Goal: Task Accomplishment & Management: Complete application form

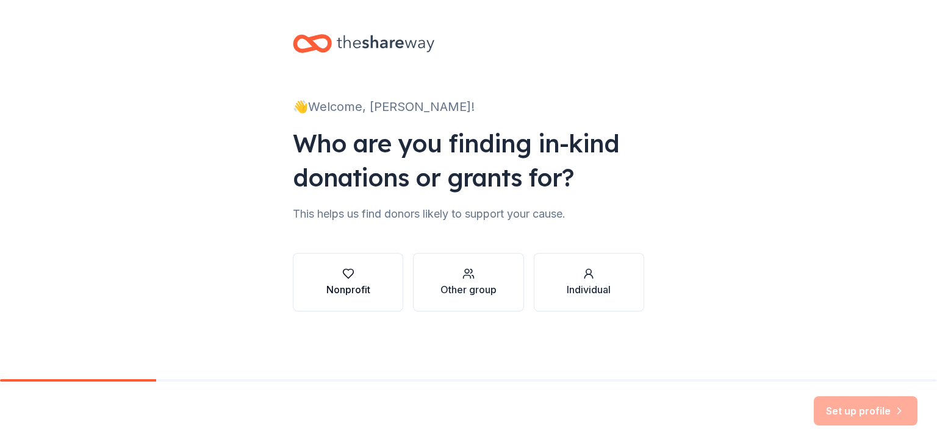
click at [342, 265] on button "Nonprofit" at bounding box center [348, 282] width 110 height 59
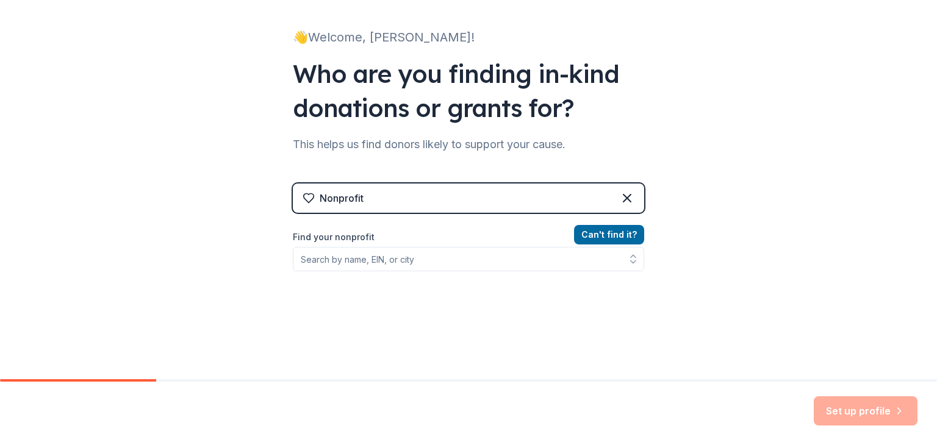
scroll to position [70, 0]
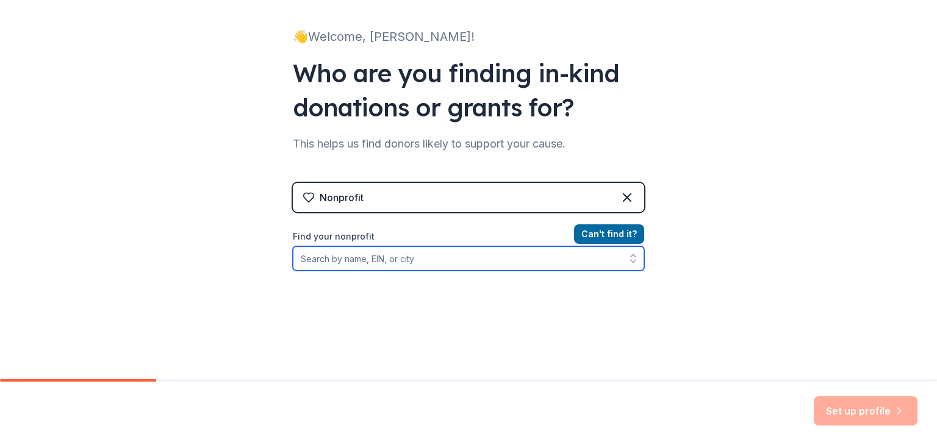
click at [351, 264] on input "Find your nonprofit" at bounding box center [468, 258] width 351 height 24
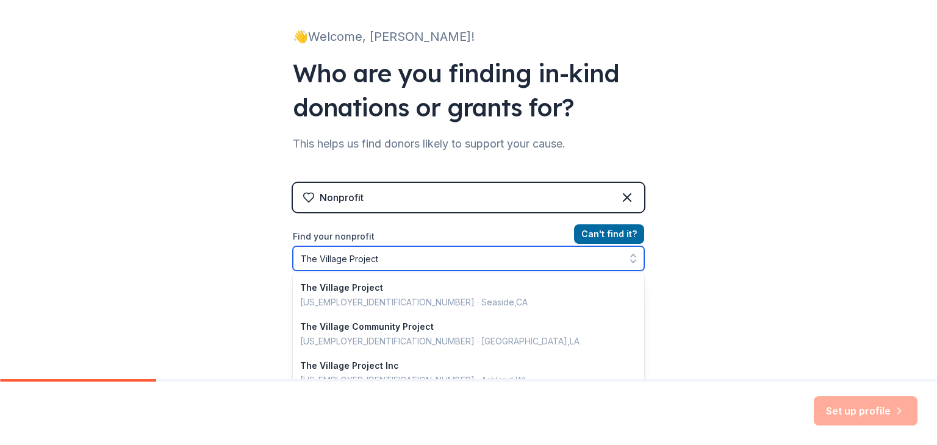
type input "The Village Project,"
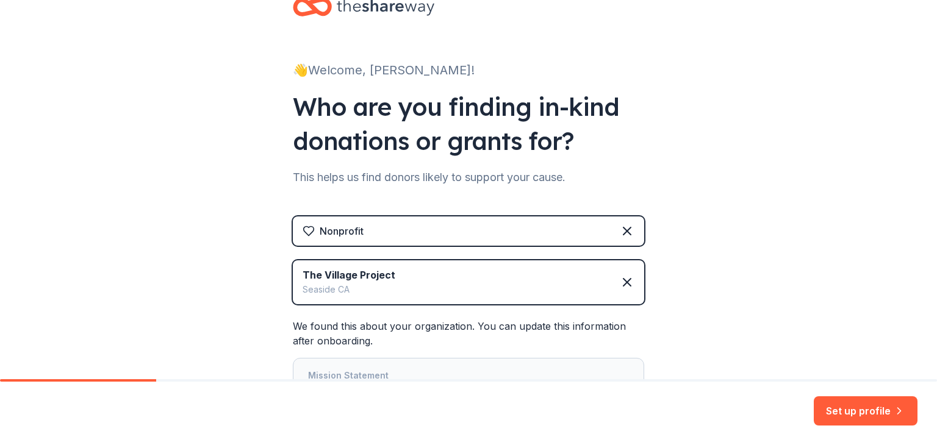
scroll to position [42, 0]
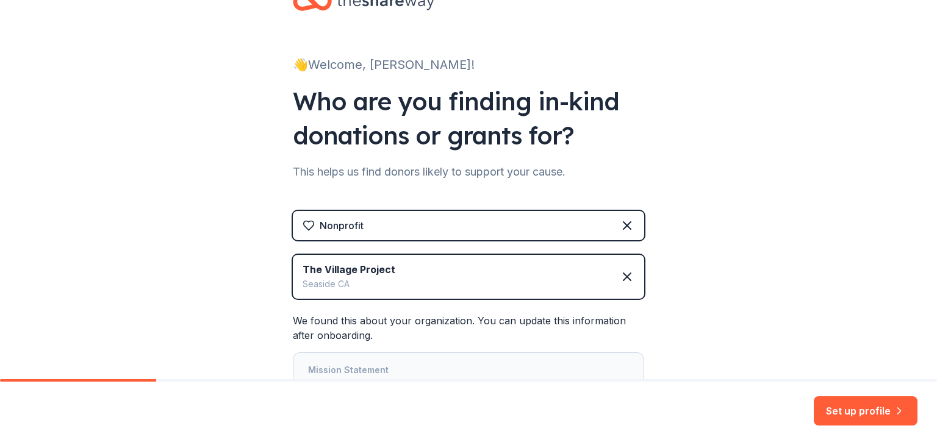
click at [408, 275] on div "The Village Project [GEOGRAPHIC_DATA]" at bounding box center [468, 277] width 351 height 44
click at [620, 276] on icon at bounding box center [627, 277] width 15 height 15
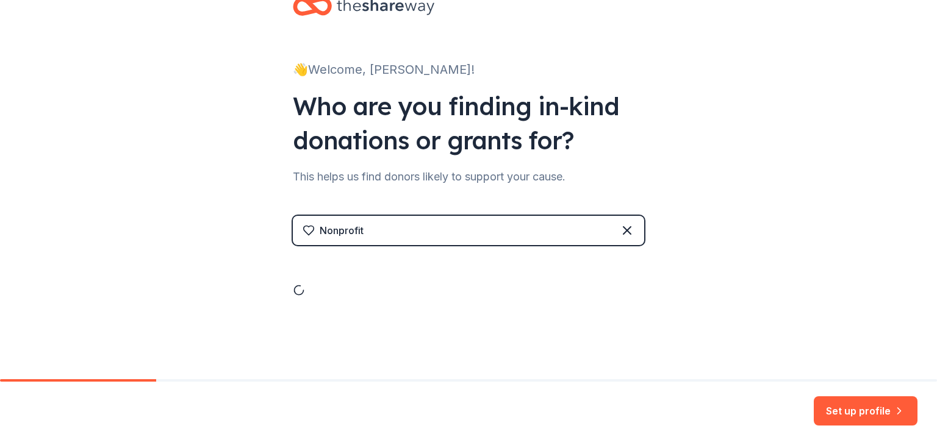
scroll to position [0, 0]
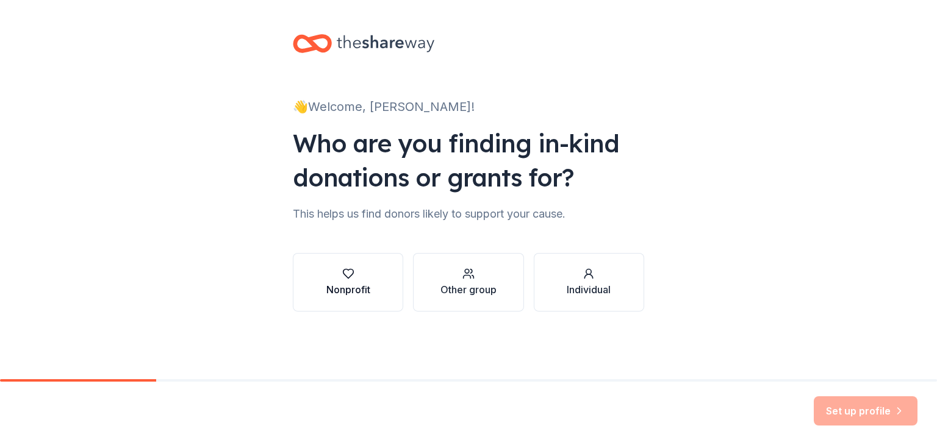
click at [379, 281] on button "Nonprofit" at bounding box center [348, 282] width 110 height 59
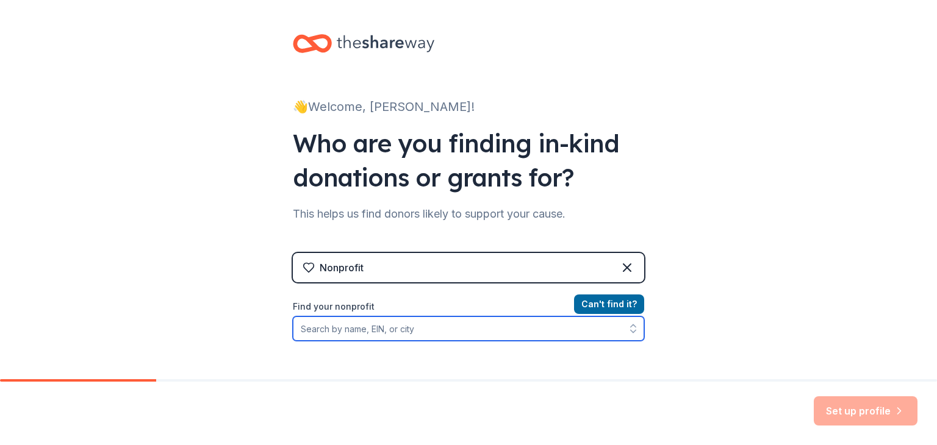
click at [378, 335] on input "Find your nonprofit" at bounding box center [468, 329] width 351 height 24
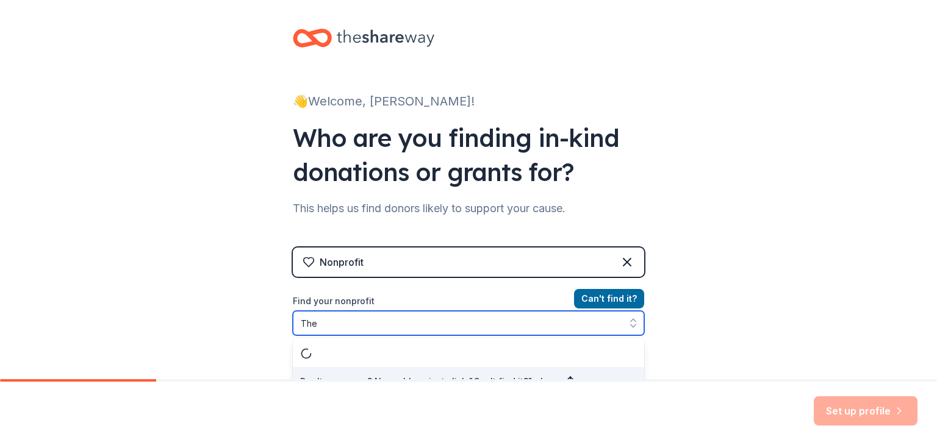
scroll to position [23, 0]
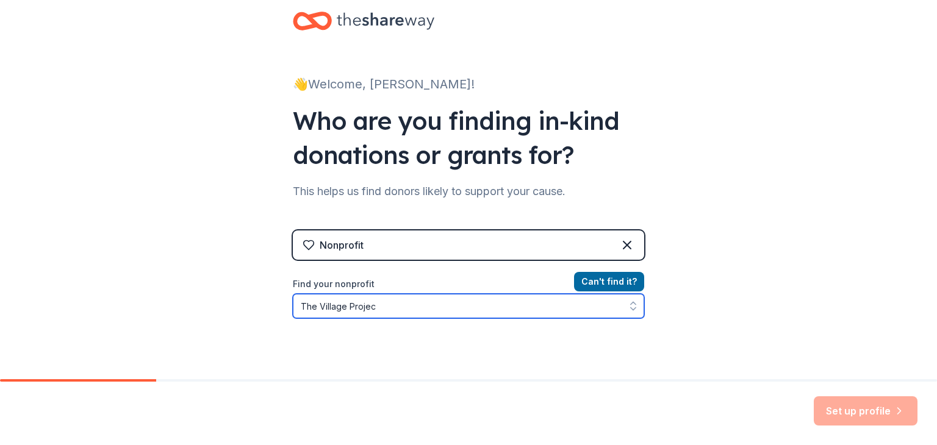
type input "The Village Project"
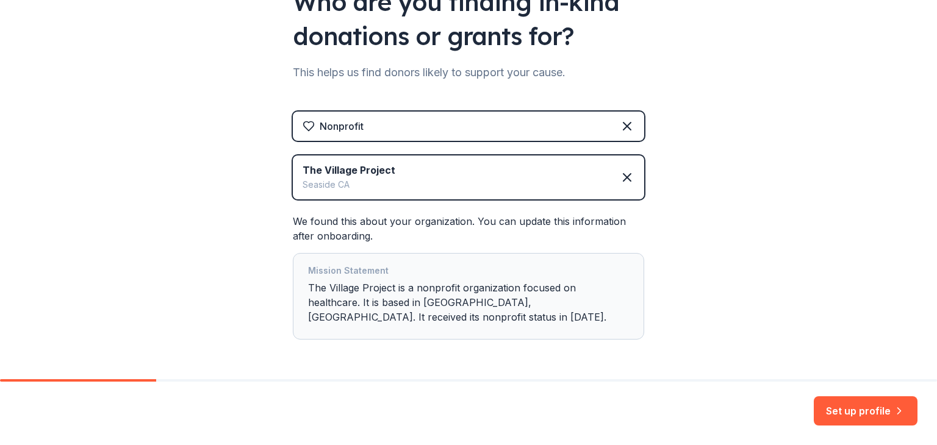
scroll to position [170, 0]
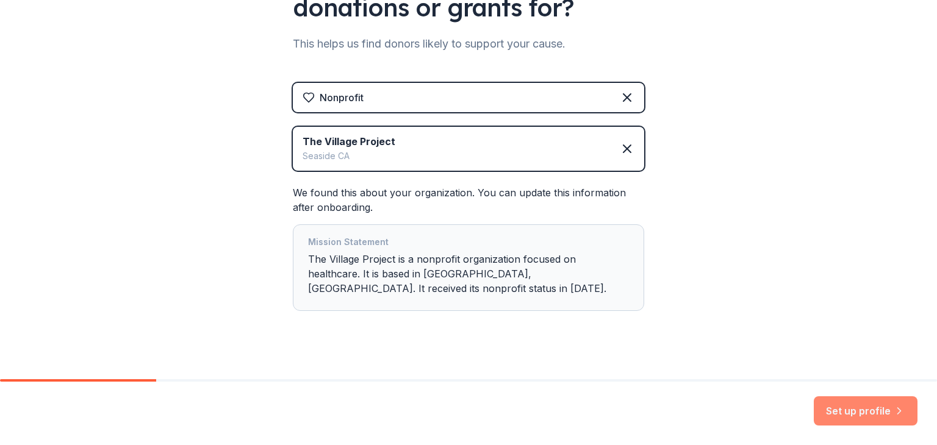
click at [893, 408] on icon "button" at bounding box center [899, 411] width 12 height 12
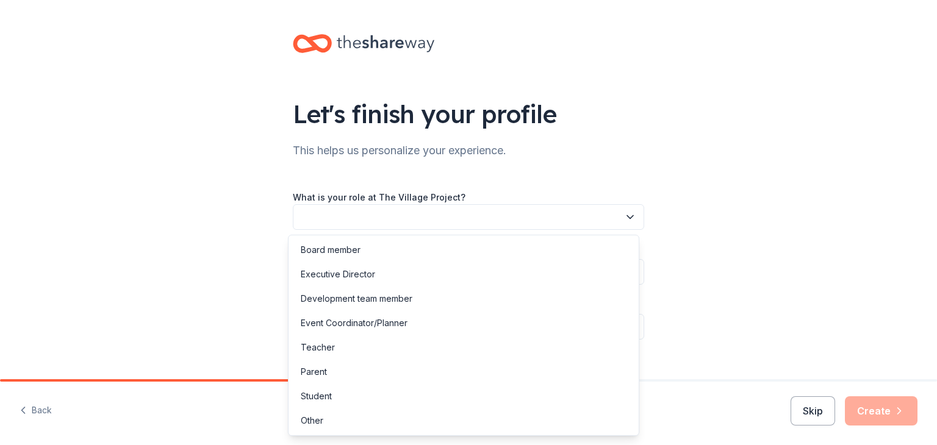
click at [518, 220] on button "button" at bounding box center [468, 217] width 351 height 26
click at [456, 322] on div "Event Coordinator/Planner" at bounding box center [463, 323] width 345 height 24
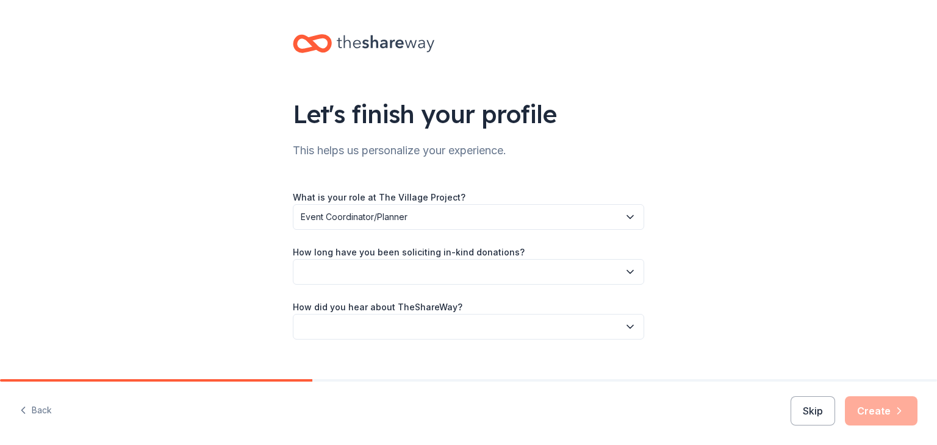
click at [485, 271] on button "button" at bounding box center [468, 272] width 351 height 26
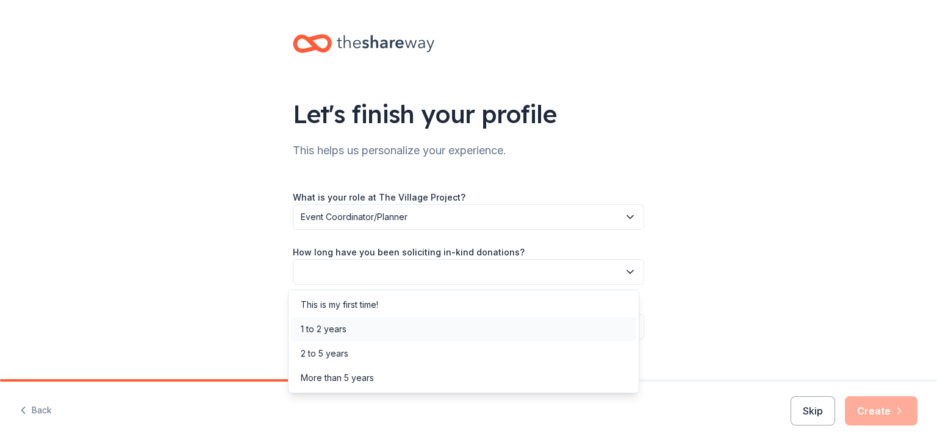
click at [434, 332] on div "1 to 2 years" at bounding box center [463, 329] width 345 height 24
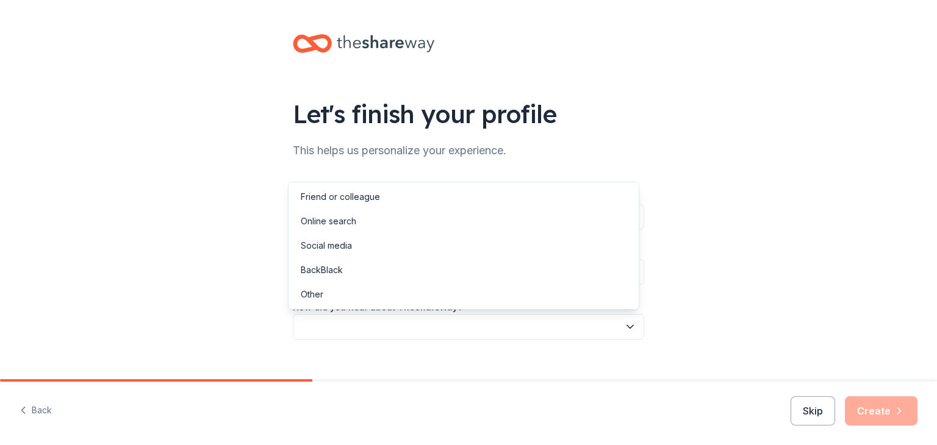
click at [437, 326] on button "button" at bounding box center [468, 327] width 351 height 26
click at [472, 240] on div "Social media" at bounding box center [463, 246] width 345 height 24
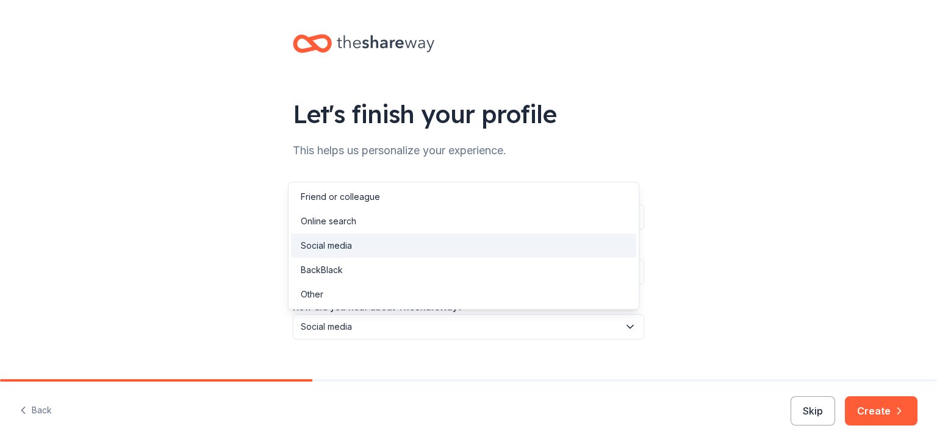
click at [602, 330] on span "Social media" at bounding box center [460, 327] width 318 height 15
click at [561, 276] on div "BackBlack" at bounding box center [463, 270] width 345 height 24
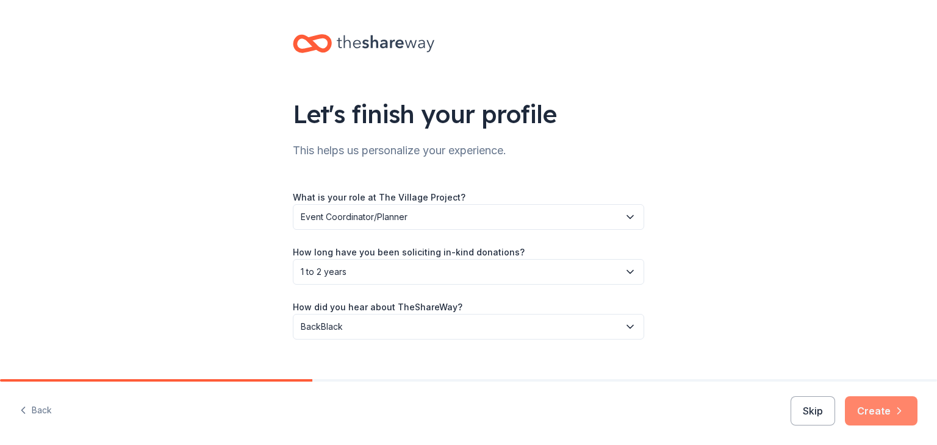
click at [883, 416] on button "Create" at bounding box center [881, 411] width 73 height 29
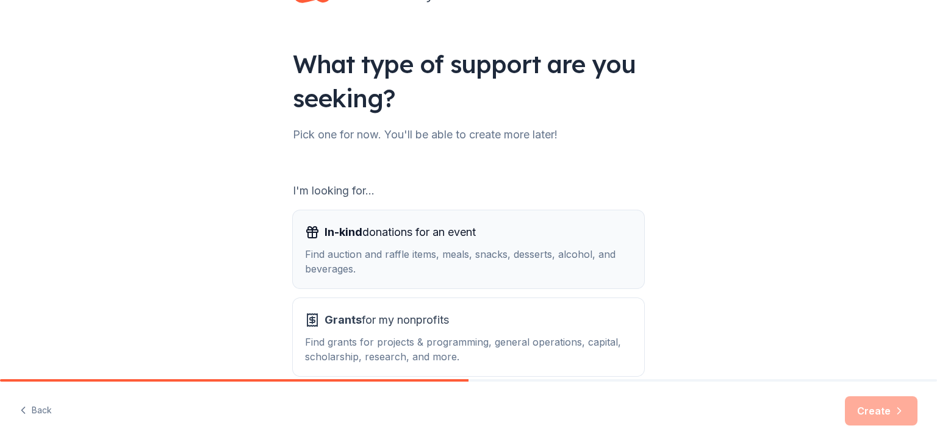
scroll to position [113, 0]
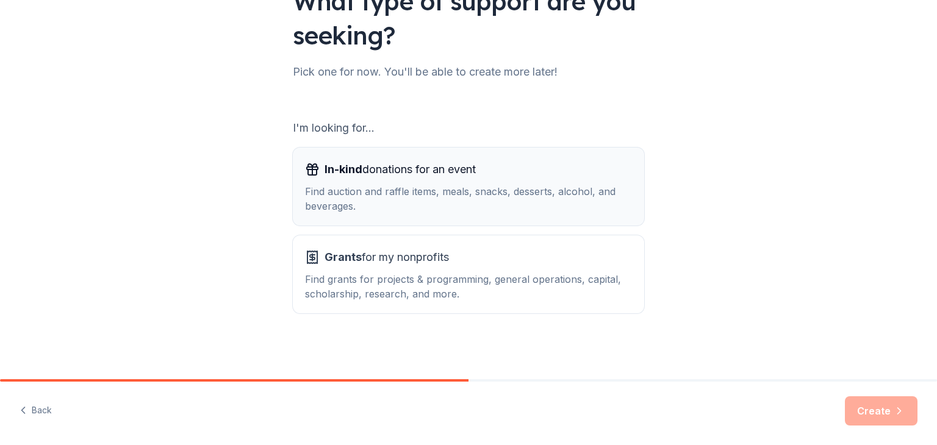
click at [439, 180] on div "In-kind donations for an event Find auction and raffle items, meals, snacks, de…" at bounding box center [468, 187] width 327 height 54
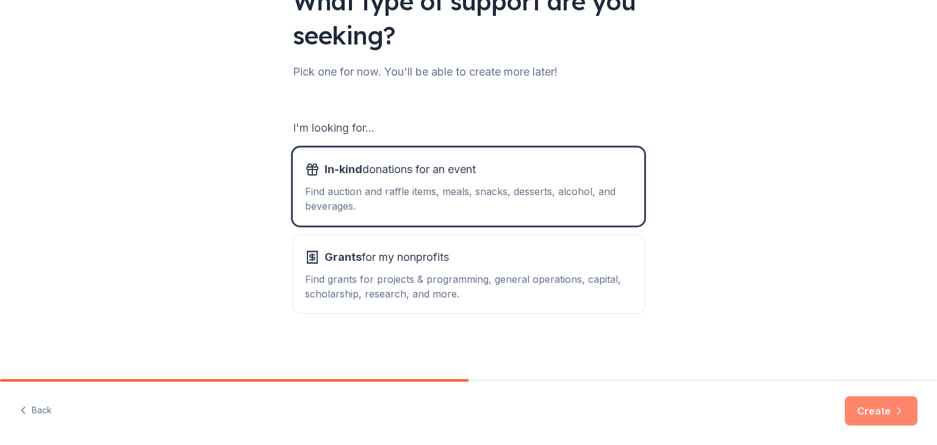
click at [886, 408] on button "Create" at bounding box center [881, 411] width 73 height 29
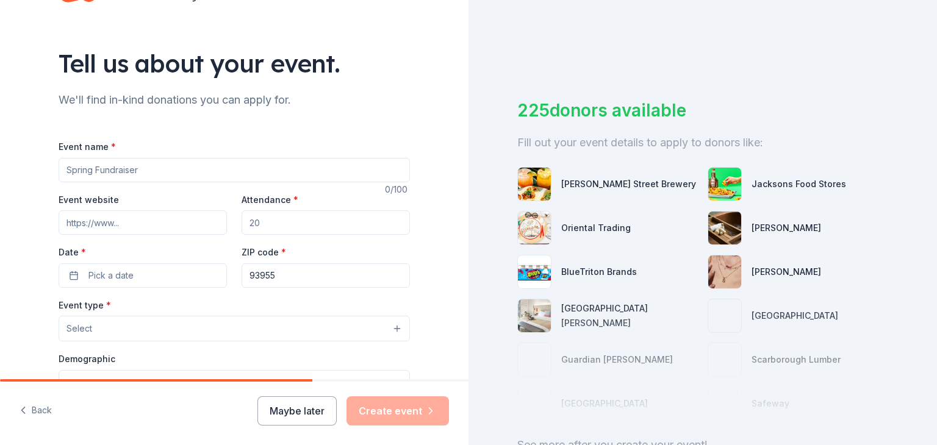
scroll to position [51, 0]
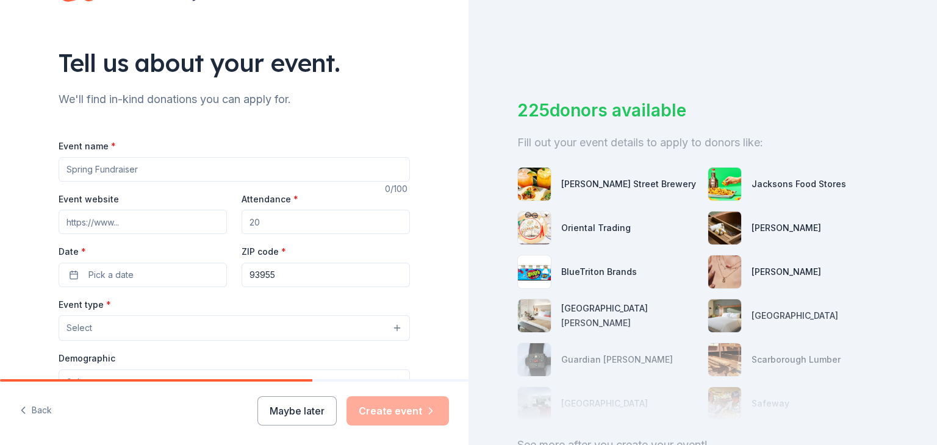
click at [314, 173] on input "Event name *" at bounding box center [234, 169] width 351 height 24
click at [218, 168] on input "World Mental Health Day Basketball TOurnament" at bounding box center [234, 169] width 351 height 24
type input "World Mental Health Day Basketball Tournament"
click at [176, 230] on input "Event website" at bounding box center [143, 222] width 168 height 24
click at [307, 229] on input "Attendance *" at bounding box center [326, 222] width 168 height 24
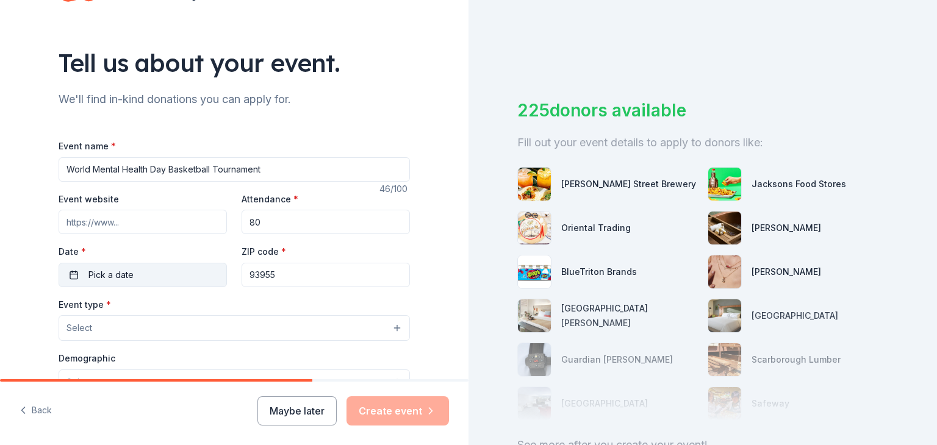
type input "80"
click at [127, 276] on span "Pick a date" at bounding box center [110, 275] width 45 height 15
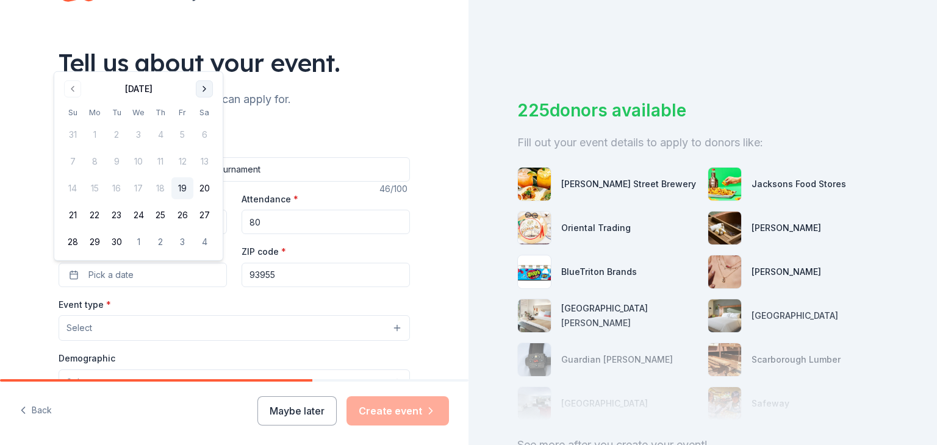
click at [204, 92] on button "Go to next month" at bounding box center [204, 89] width 17 height 17
click at [210, 160] on button "11" at bounding box center [204, 162] width 22 height 22
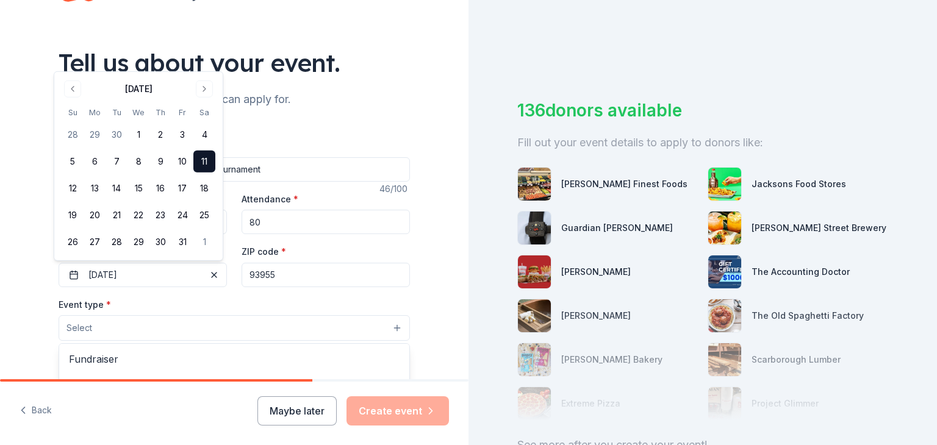
click at [273, 325] on button "Select" at bounding box center [234, 328] width 351 height 26
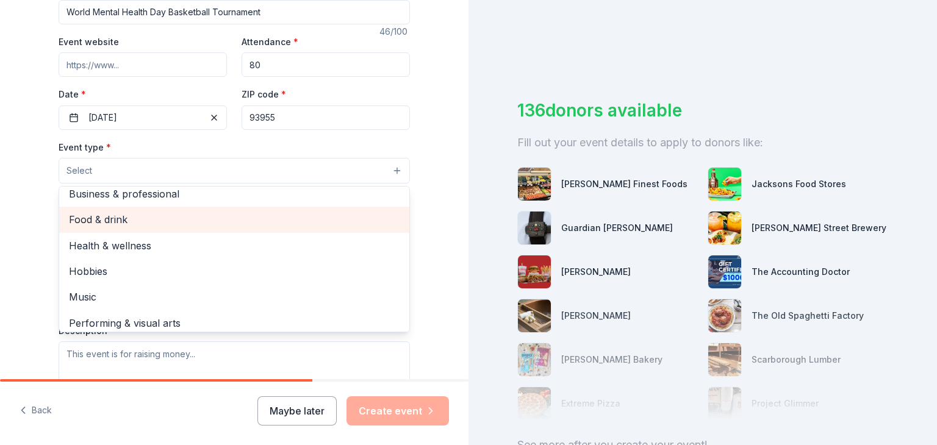
scroll to position [40, 0]
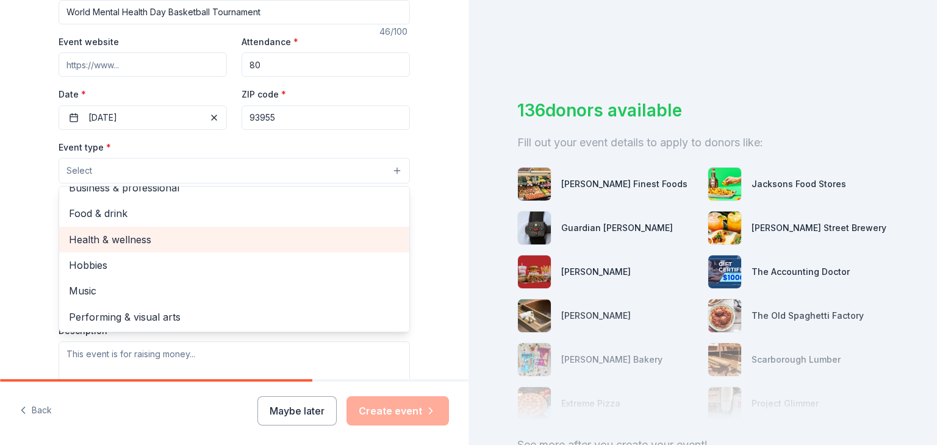
click at [262, 242] on span "Health & wellness" at bounding box center [234, 240] width 331 height 16
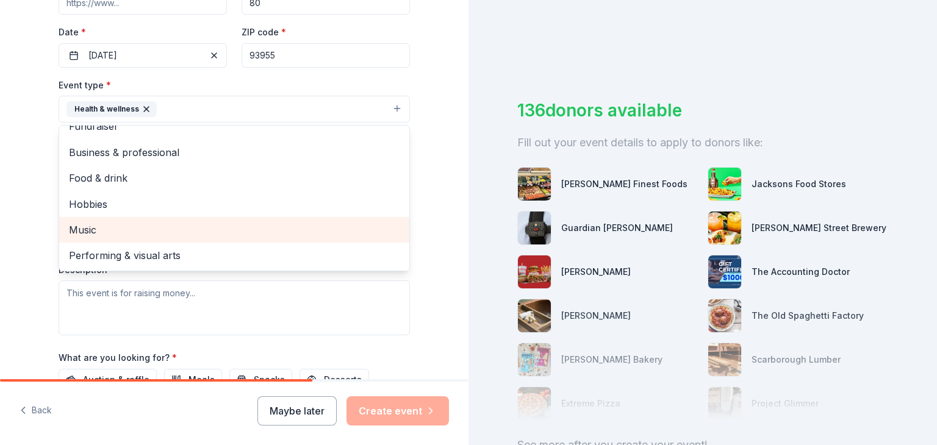
scroll to position [272, 0]
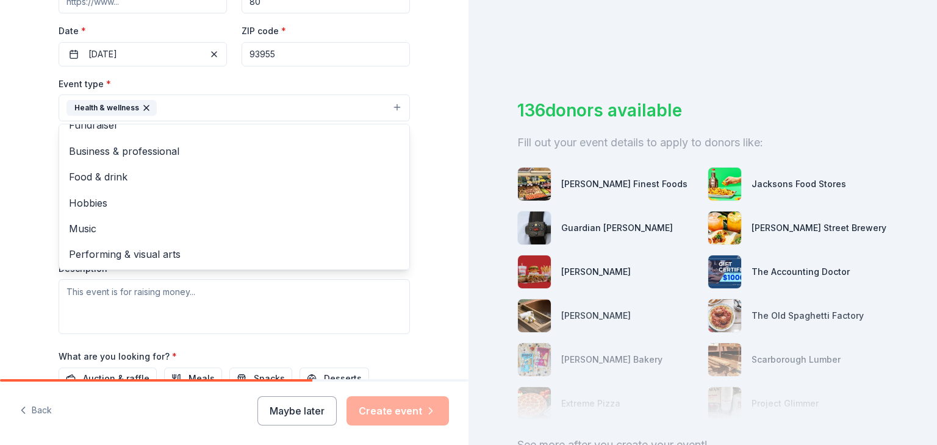
click at [258, 298] on div "Event type * Health & wellness Fundraiser Business & professional Food & drink …" at bounding box center [234, 205] width 351 height 258
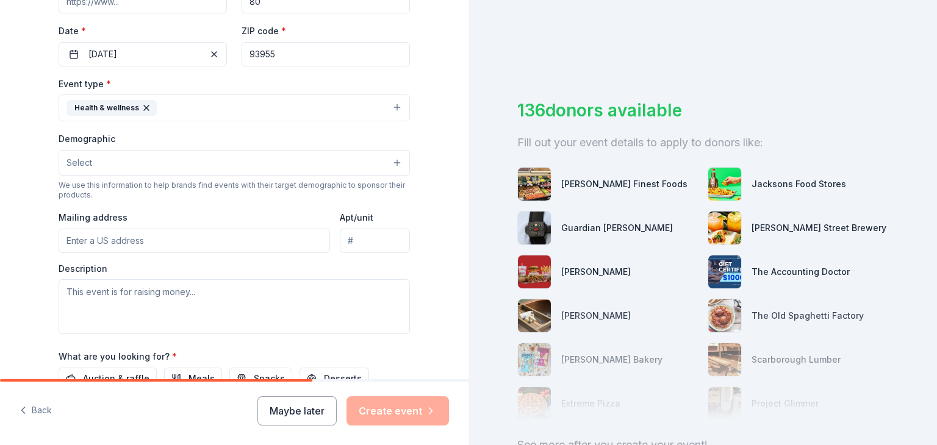
click at [264, 171] on button "Select" at bounding box center [234, 163] width 351 height 26
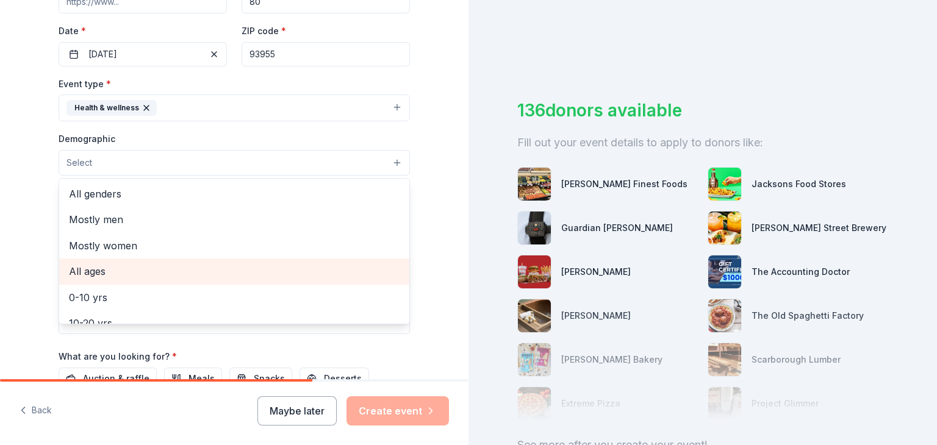
click at [239, 264] on span "All ages" at bounding box center [234, 272] width 331 height 16
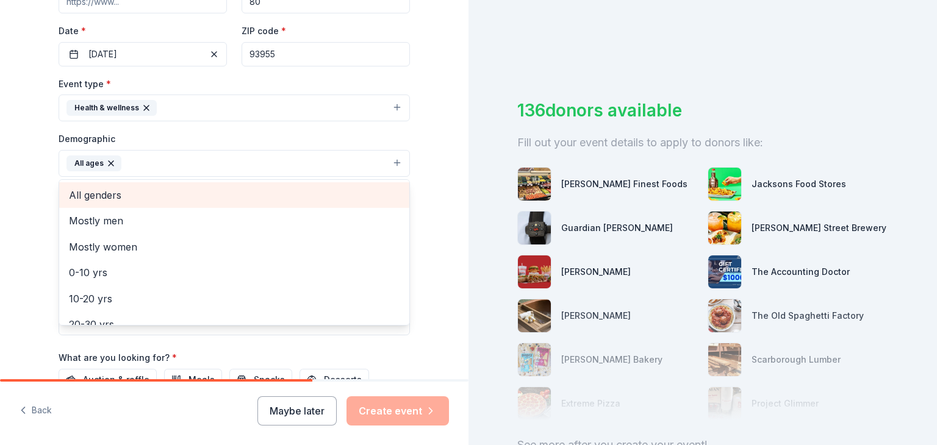
click at [268, 193] on span "All genders" at bounding box center [234, 195] width 331 height 16
click at [268, 193] on span "Mostly men" at bounding box center [234, 195] width 331 height 16
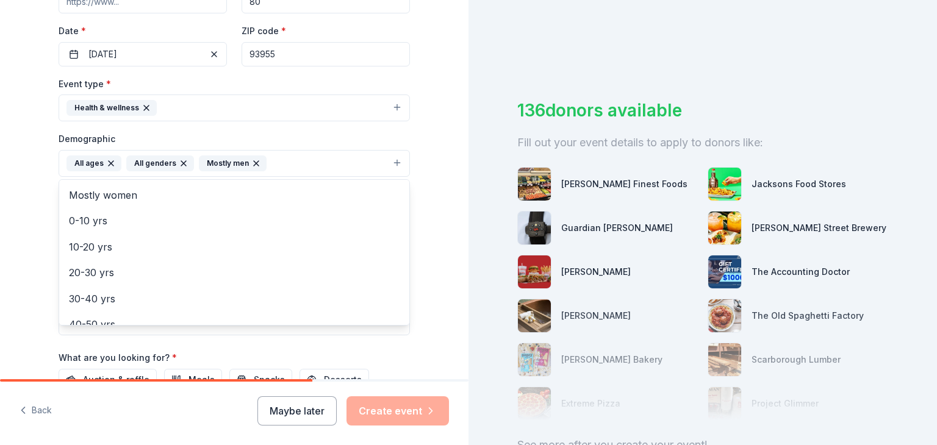
click at [440, 165] on div "Tell us about your event. We'll find in-kind donations you can apply for. Event…" at bounding box center [234, 135] width 469 height 814
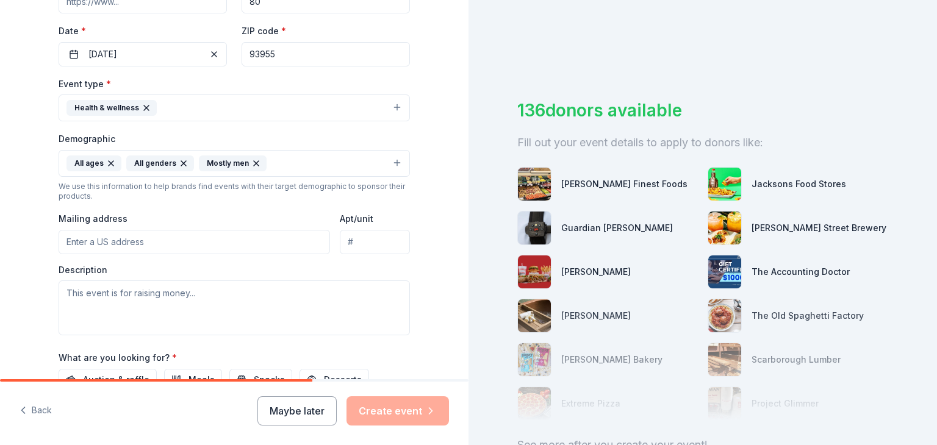
click at [252, 247] on input "Mailing address" at bounding box center [194, 242] width 271 height 24
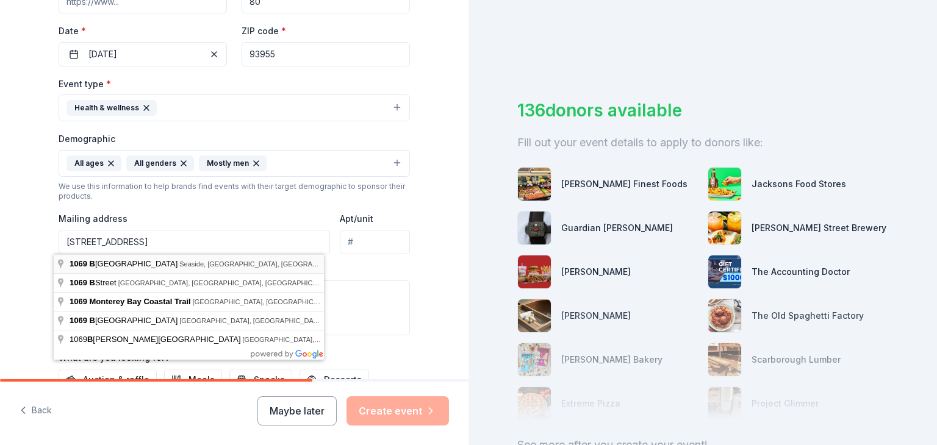
type input "[STREET_ADDRESS]"
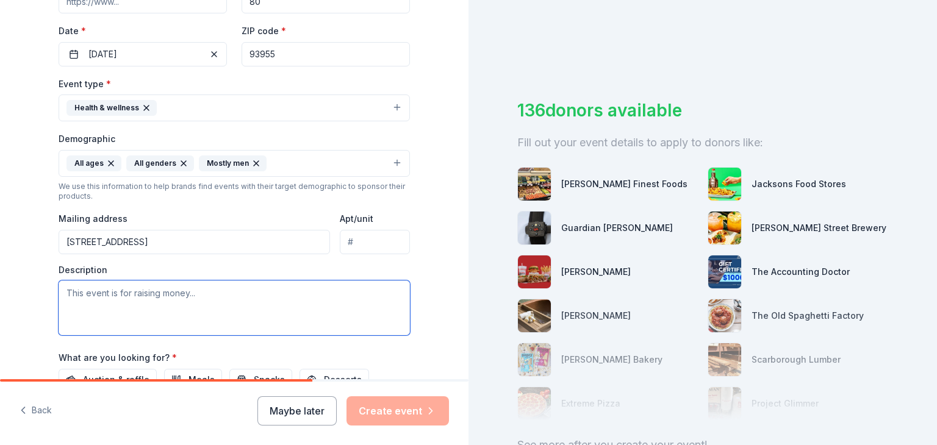
click at [190, 318] on textarea at bounding box center [234, 308] width 351 height 55
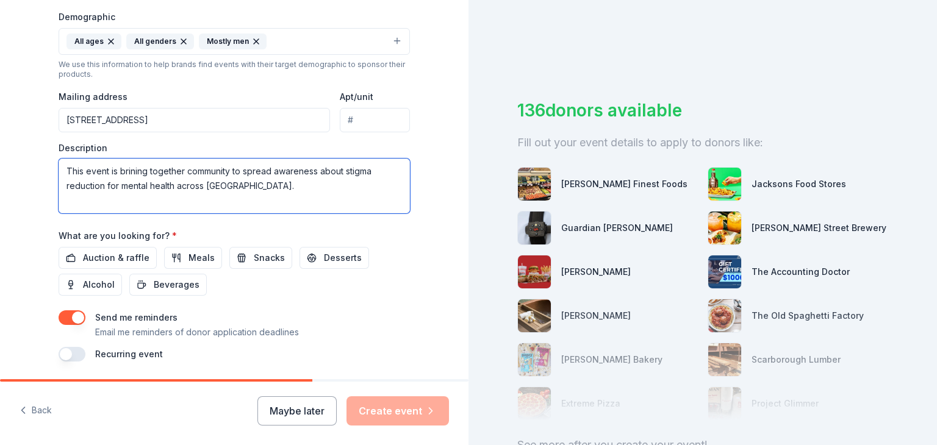
scroll to position [395, 0]
type textarea "This event is brining together community to spread awareness about stigma reduc…"
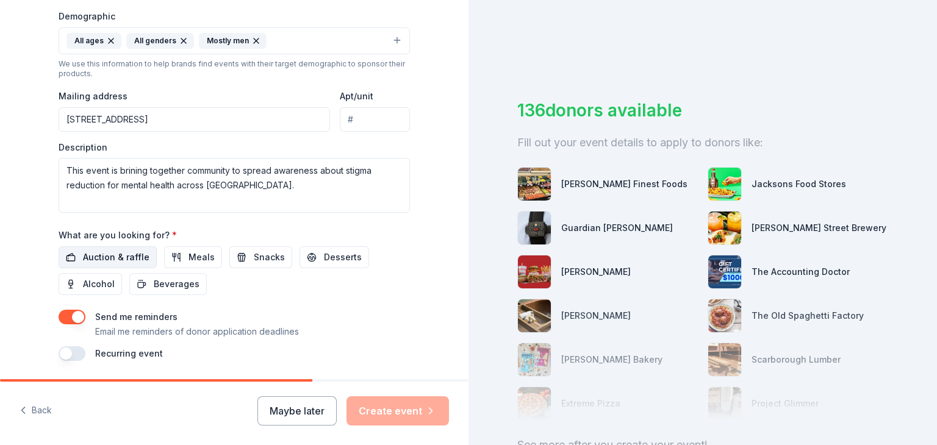
click at [84, 250] on span "Auction & raffle" at bounding box center [116, 257] width 67 height 15
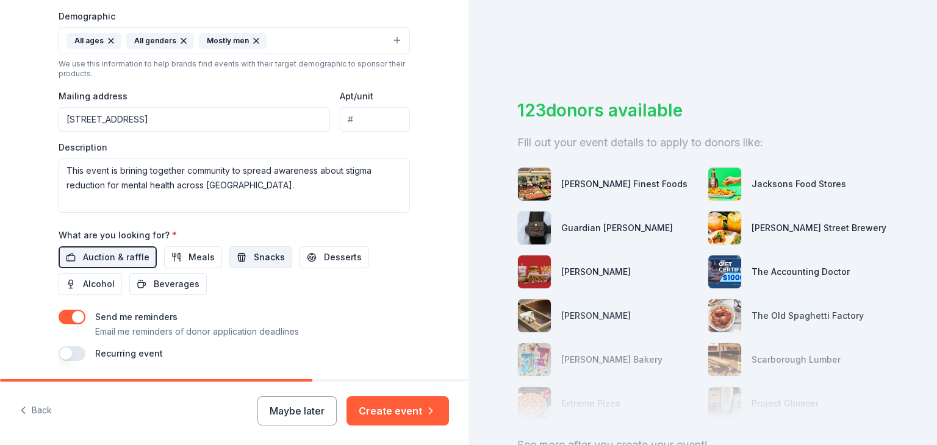
click at [259, 257] on span "Snacks" at bounding box center [269, 257] width 31 height 15
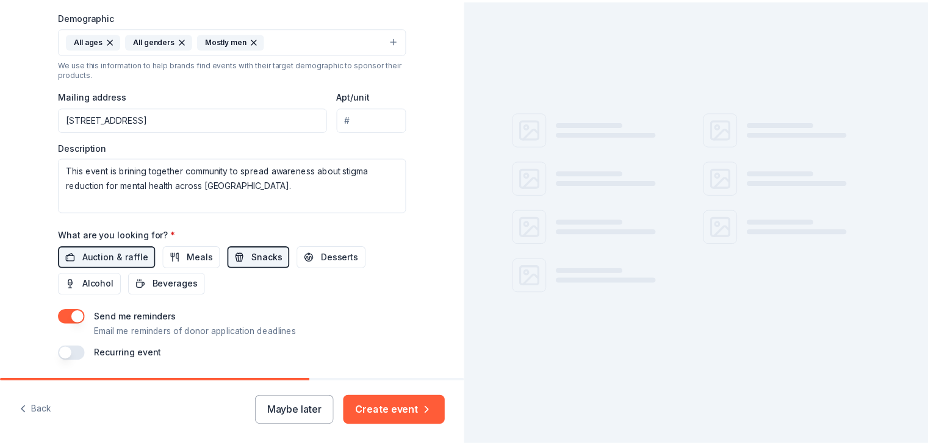
scroll to position [434, 0]
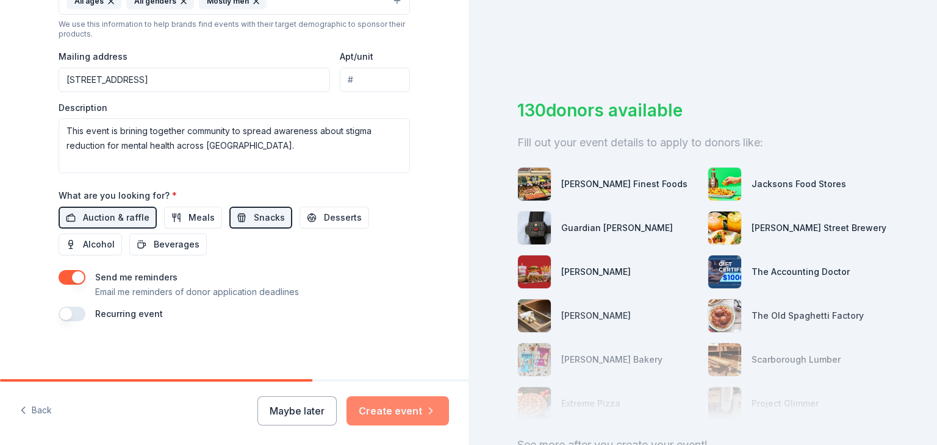
click at [416, 401] on button "Create event" at bounding box center [398, 411] width 102 height 29
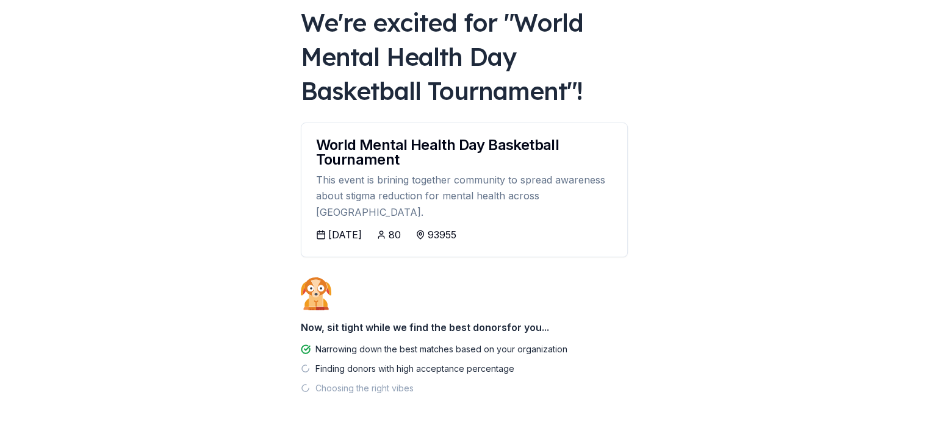
scroll to position [102, 0]
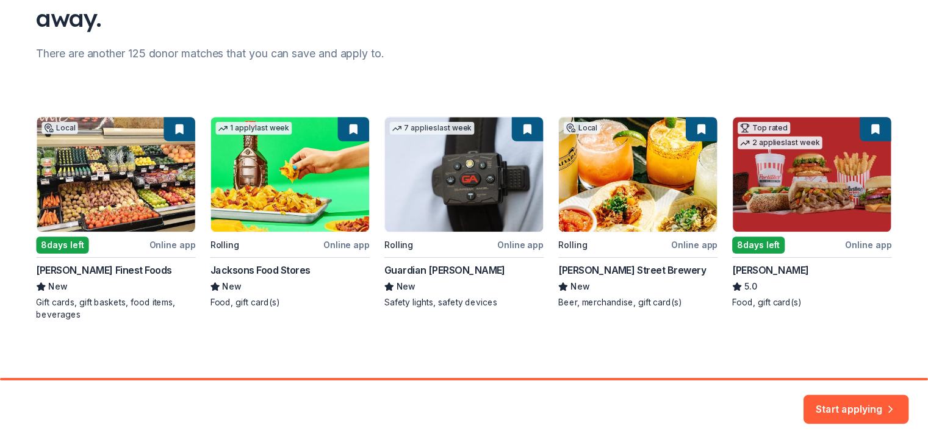
scroll to position [134, 0]
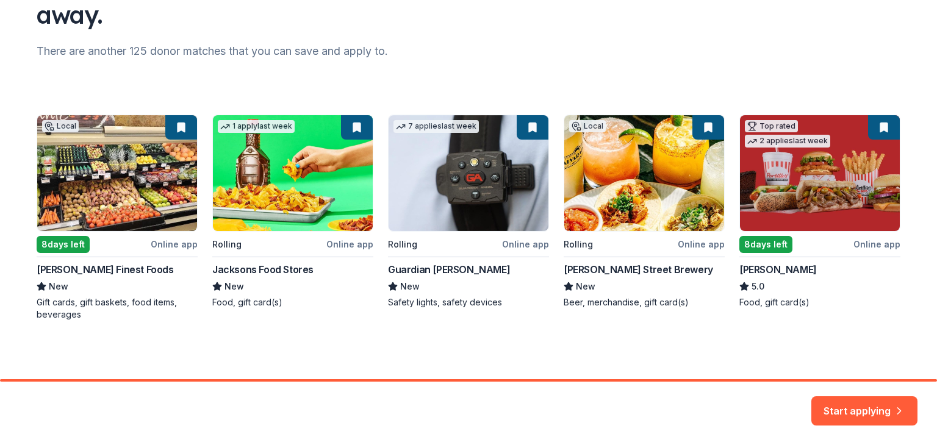
click at [284, 143] on div "Local 8 days left Online app [PERSON_NAME] Finest Foods New Gift cards, gift ba…" at bounding box center [469, 218] width 864 height 206
click at [865, 400] on button "Start applying" at bounding box center [864, 404] width 106 height 29
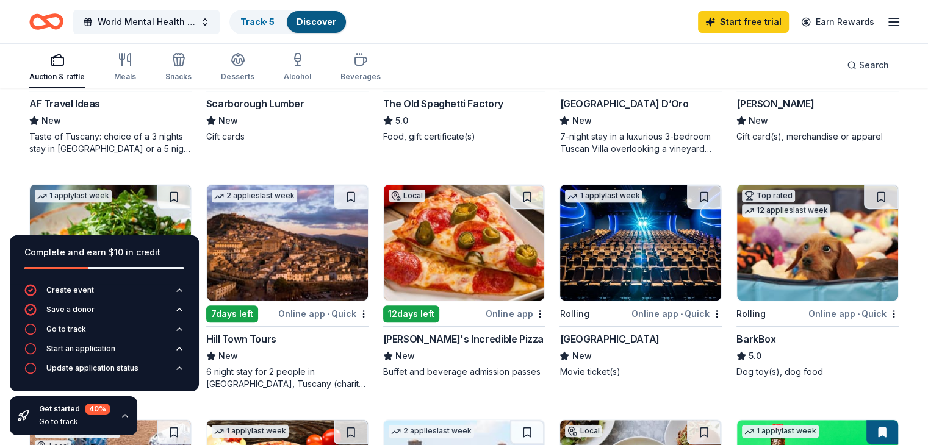
scroll to position [520, 0]
